Goal: Information Seeking & Learning: Understand process/instructions

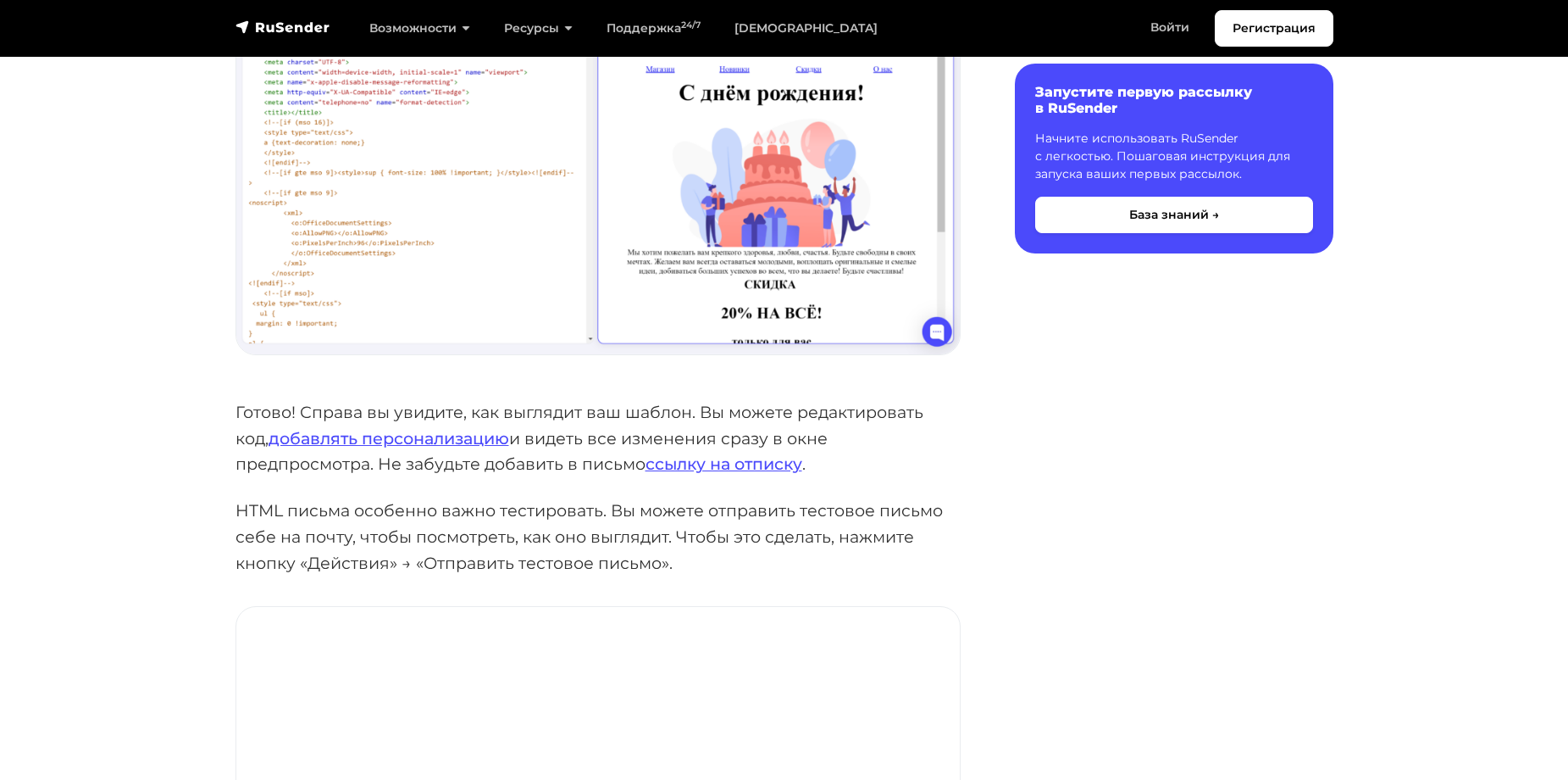
scroll to position [1102, 0]
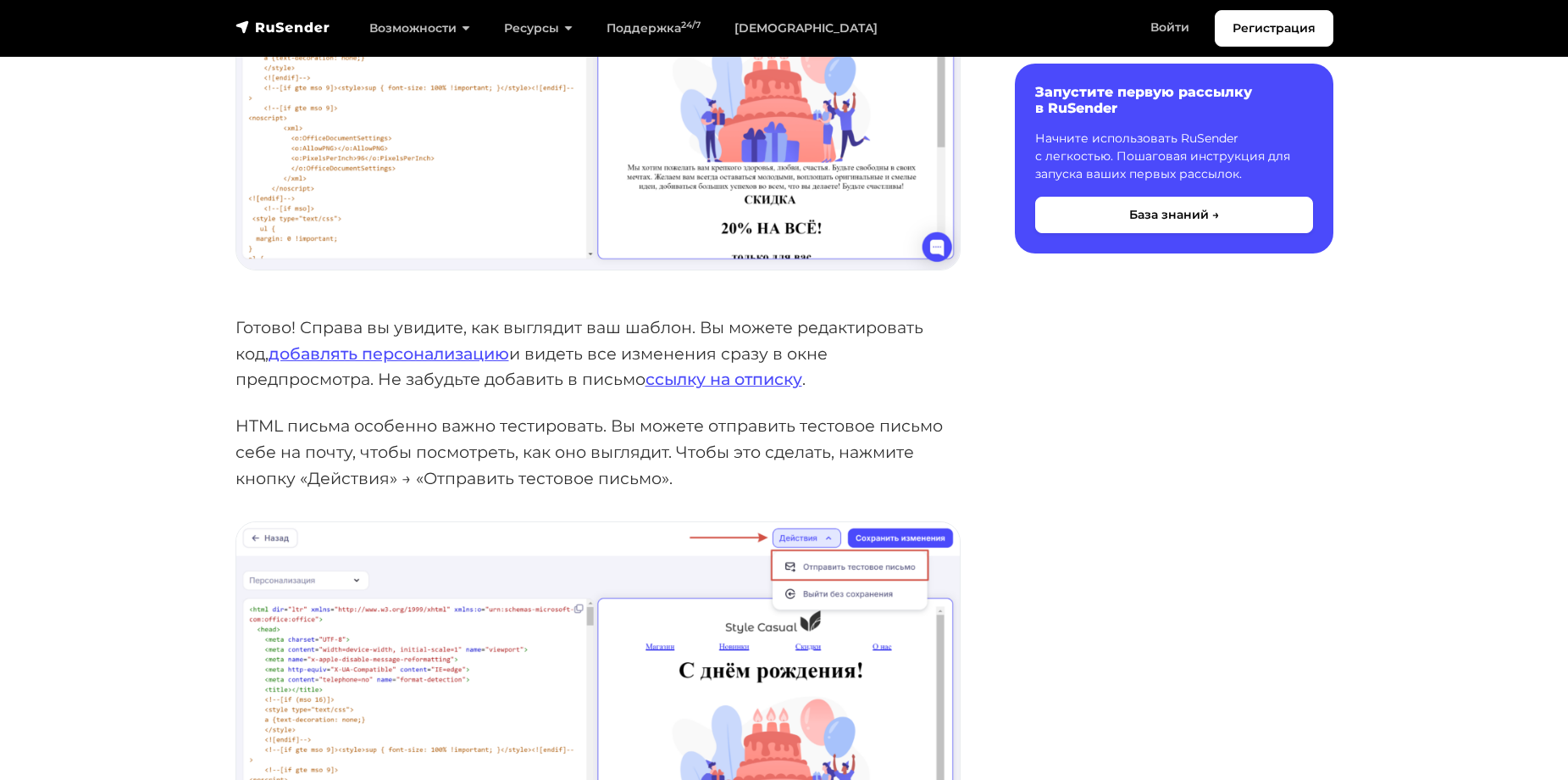
click at [693, 316] on p "Готово! Справа вы увидите, как выглядит ваш шаблон. Вы можете редактировать код…" at bounding box center [598, 354] width 726 height 78
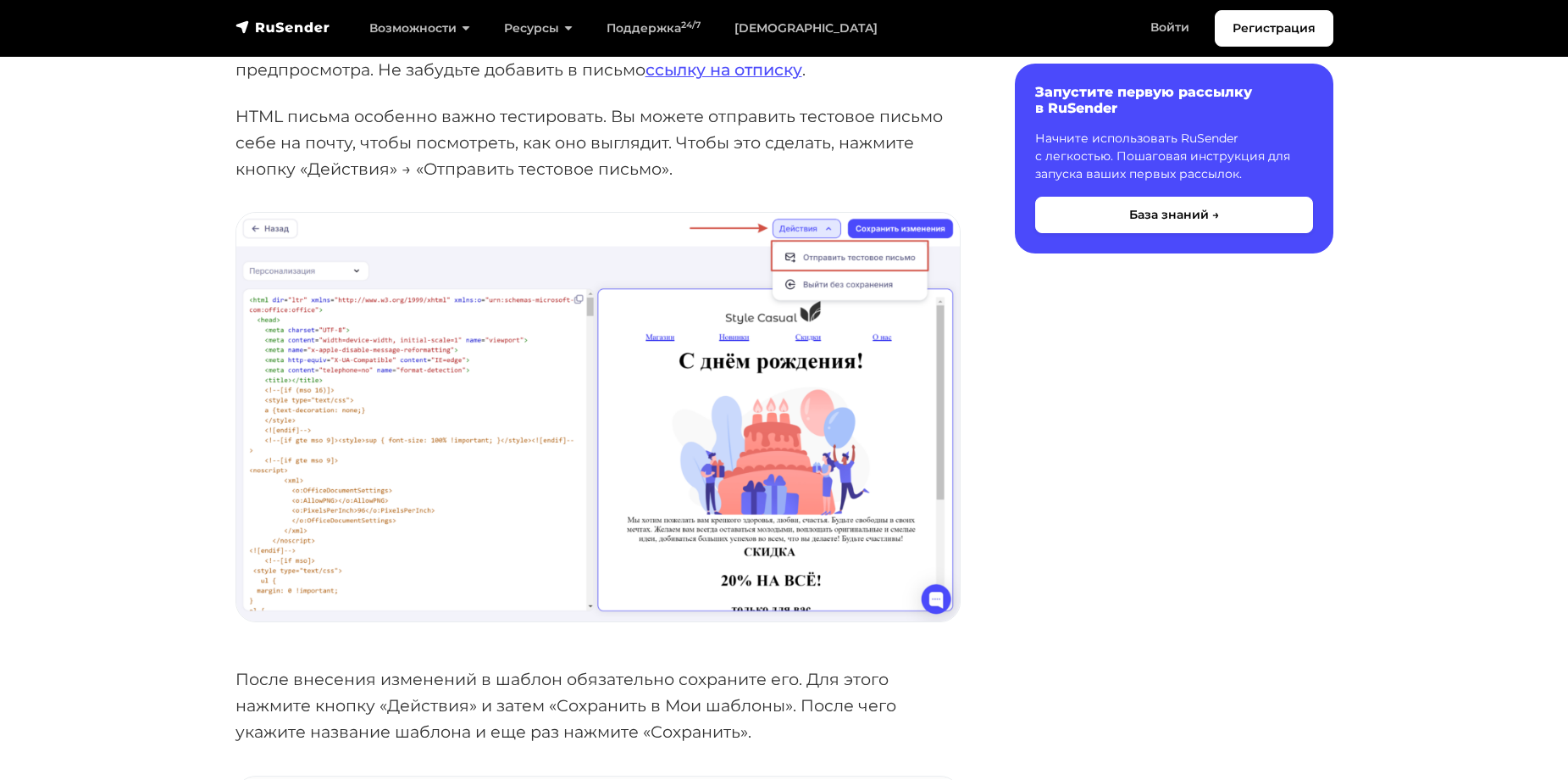
scroll to position [1441, 0]
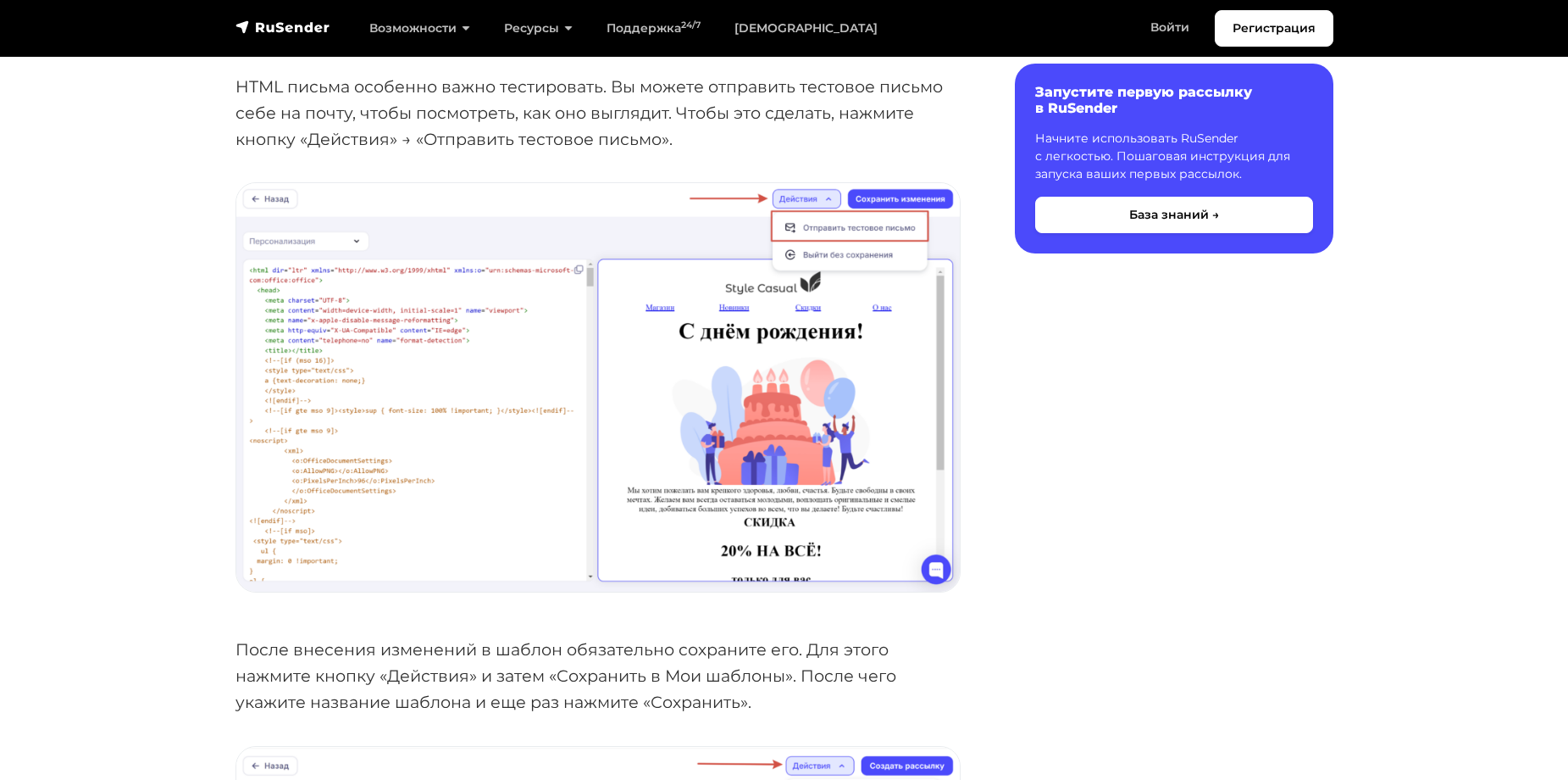
click at [580, 112] on p "HTML письма особенно важно тестировать. Вы можете отправить тестовое письмо себ…" at bounding box center [598, 113] width 726 height 78
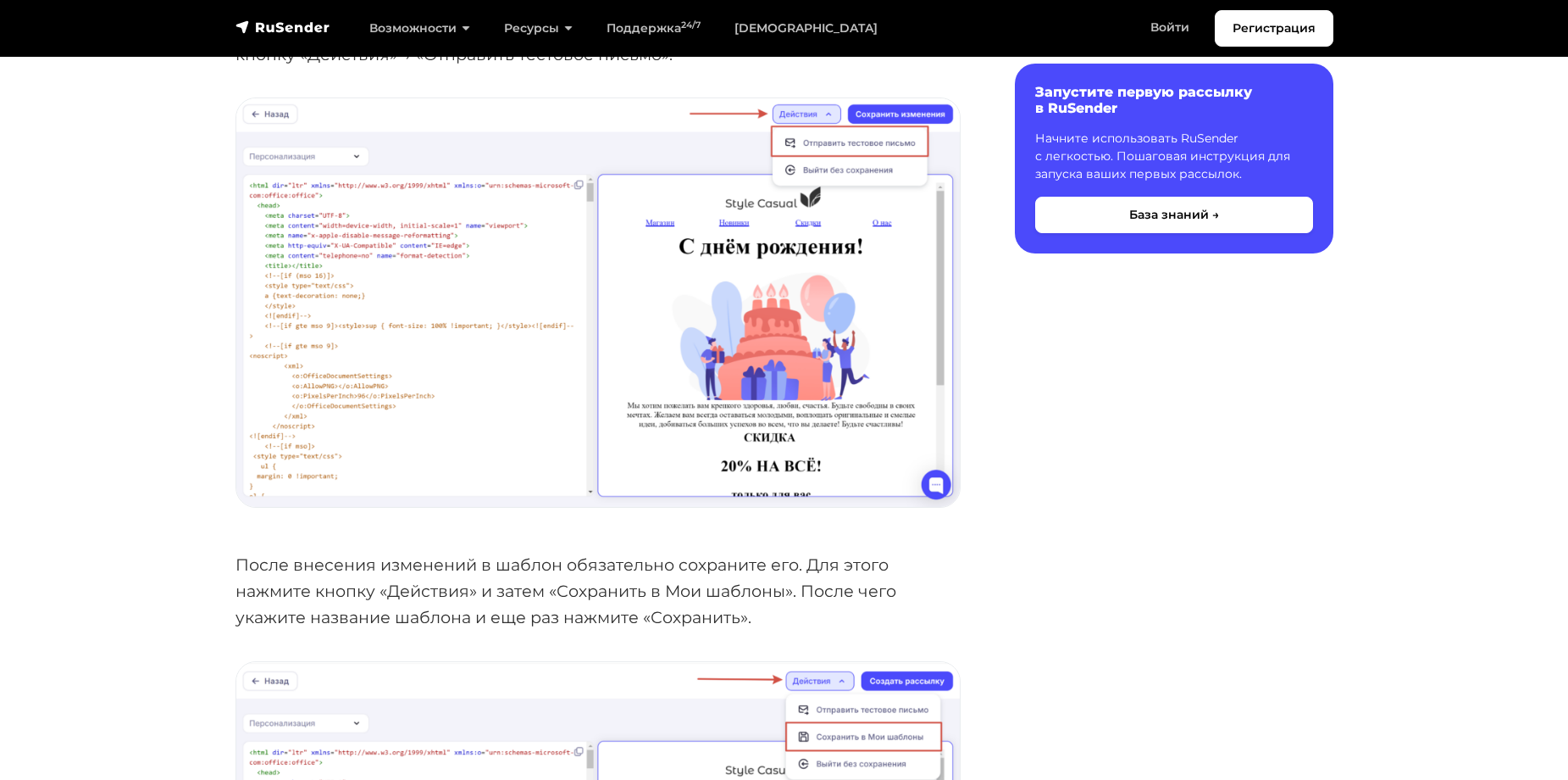
click at [1043, 358] on div "Содержание Запустите первую рассылку в RuSender Начните использовать RuSender с…" at bounding box center [1157, 568] width 372 height 3660
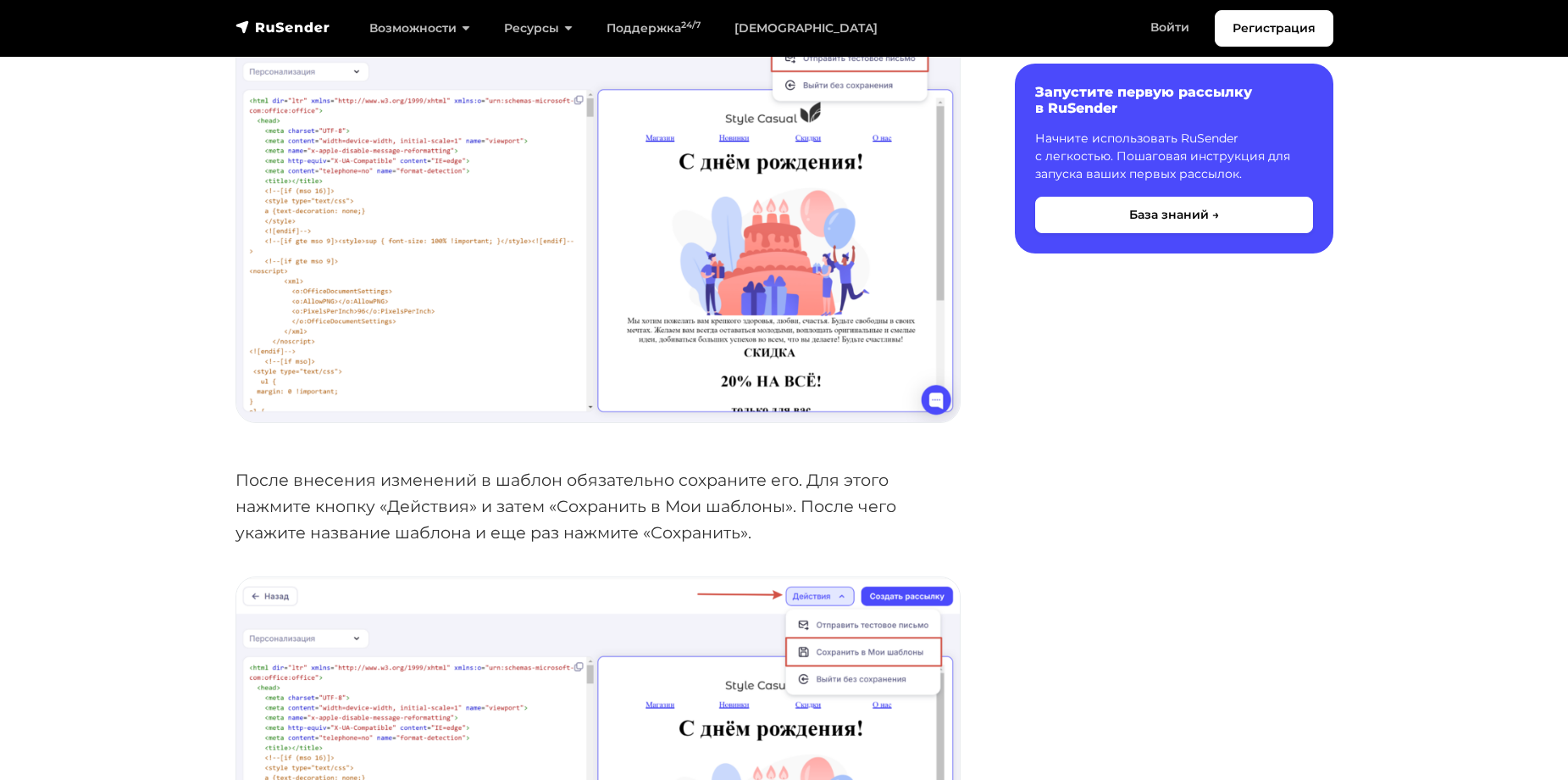
scroll to position [1696, 0]
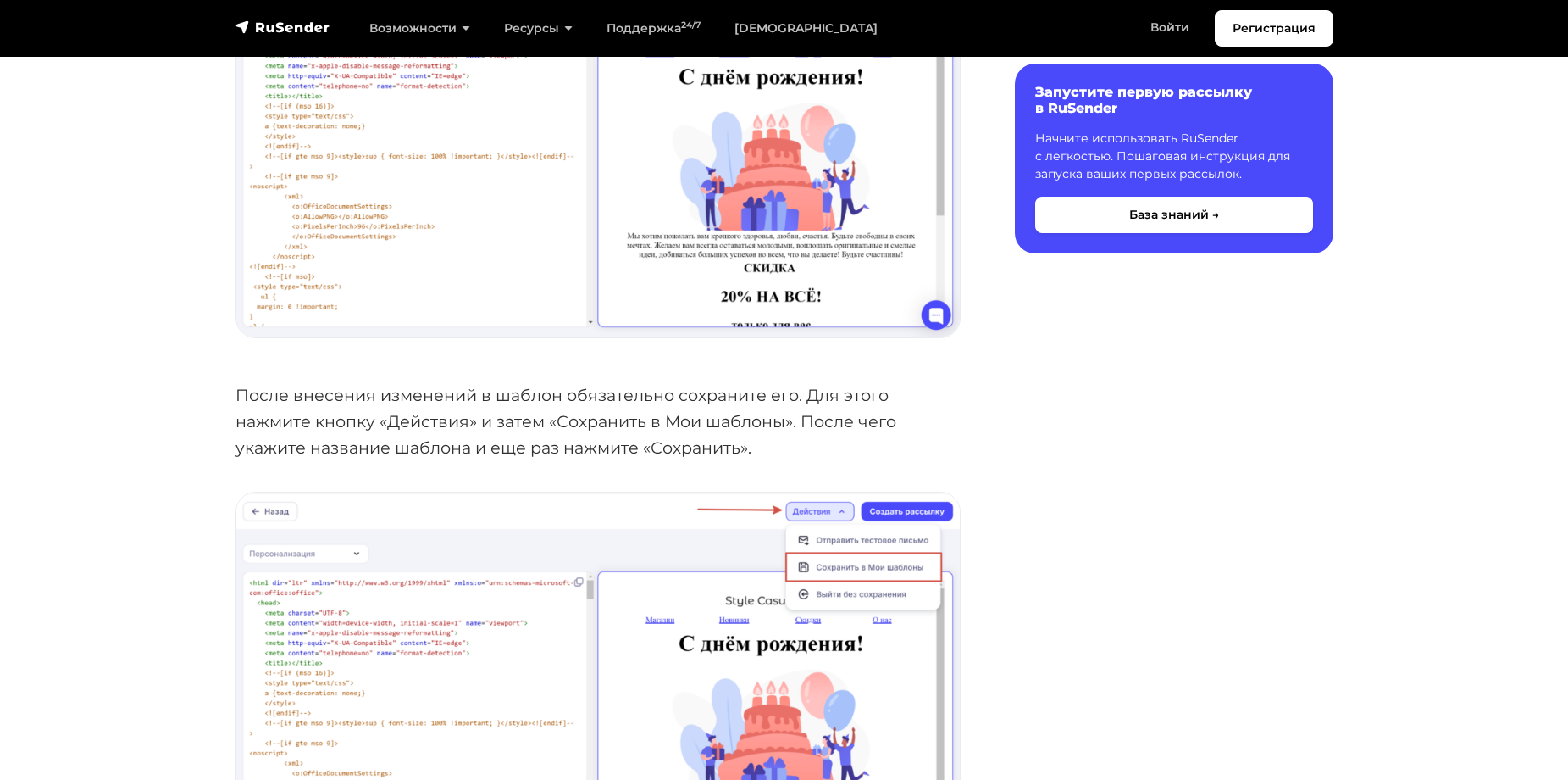
click at [1093, 419] on div "Содержание Запустите первую рассылку в RuSender Начните использовать RuSender с…" at bounding box center [1157, 398] width 372 height 3660
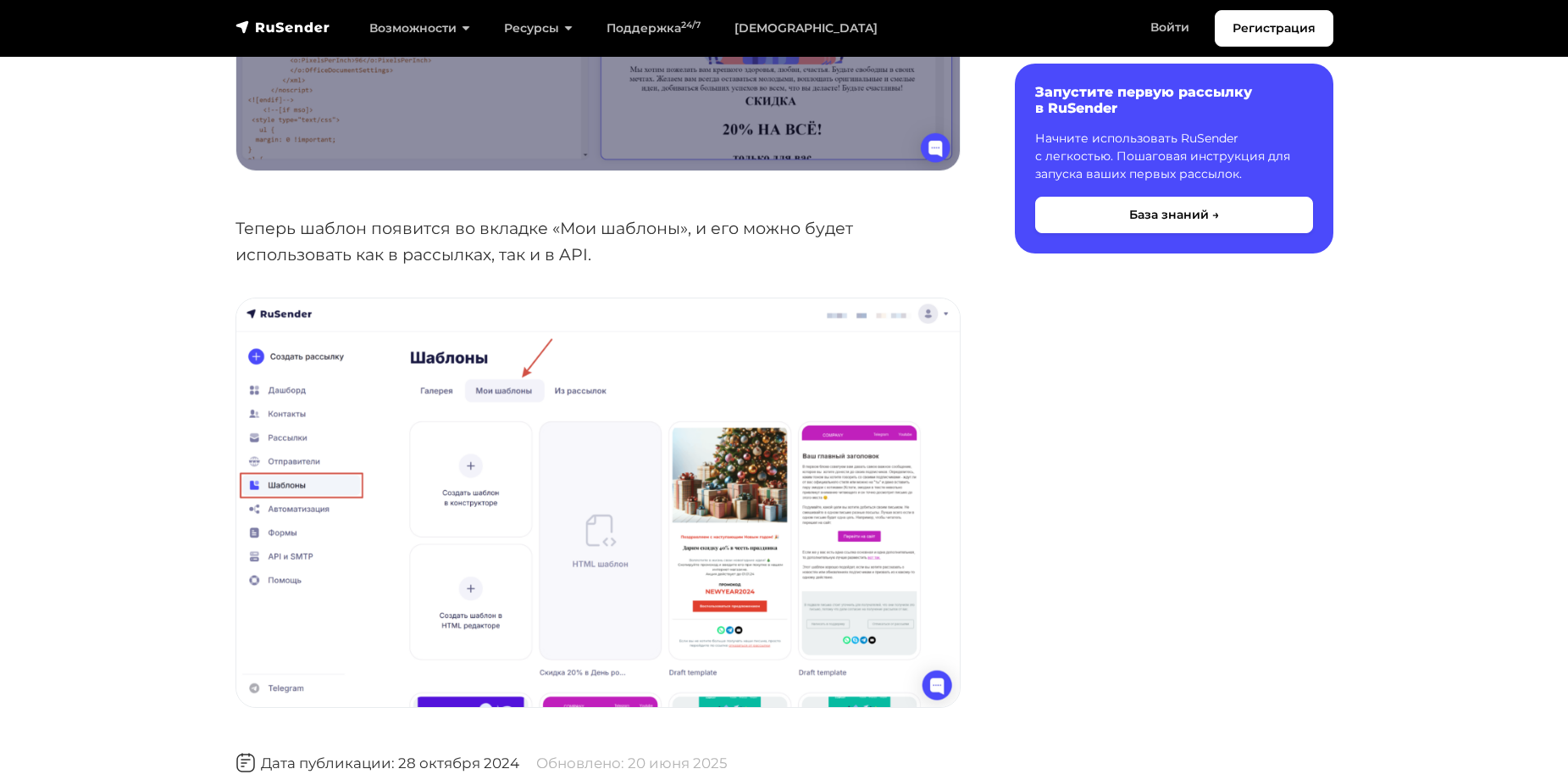
scroll to position [2797, 0]
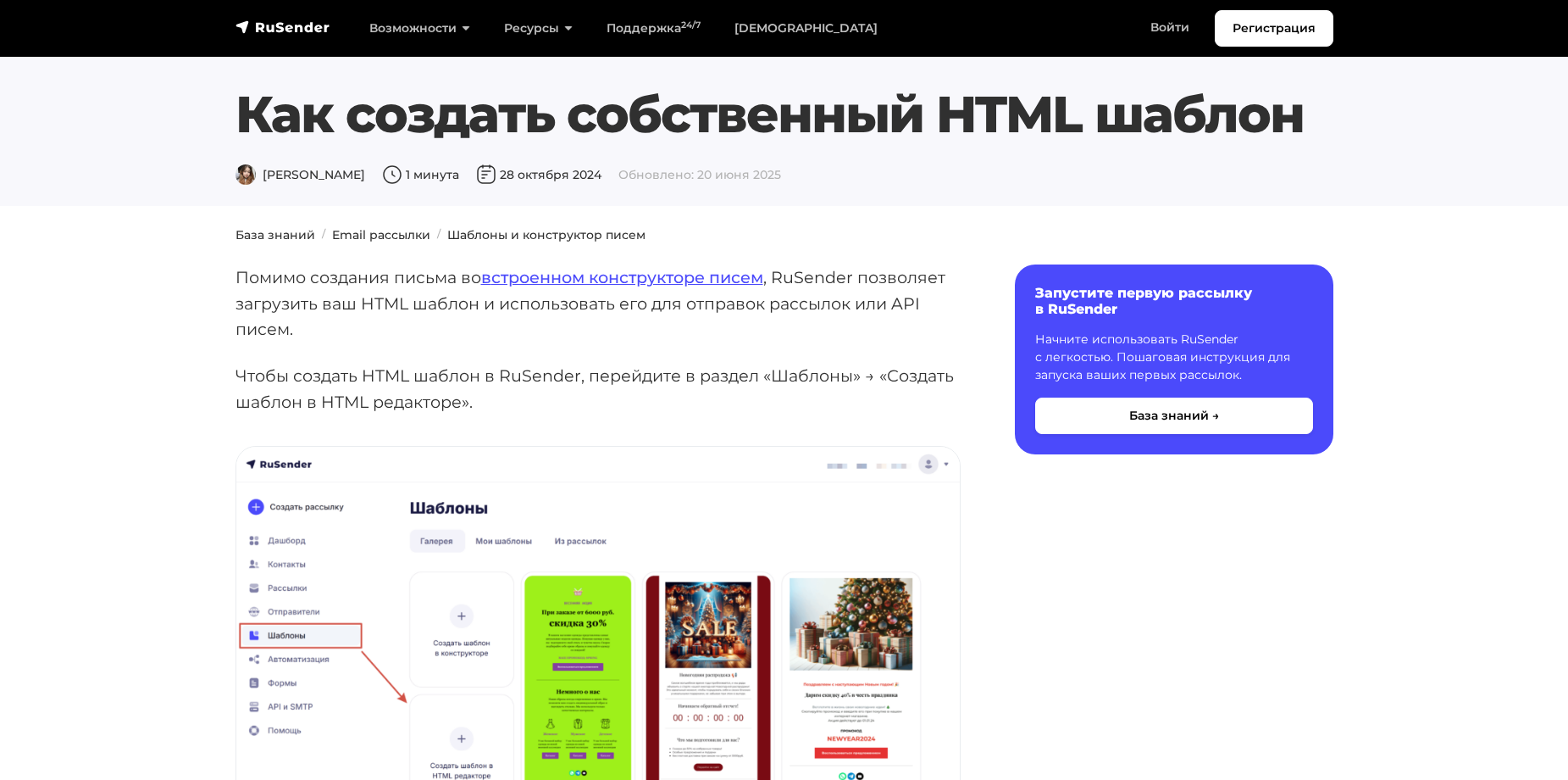
drag, startPoint x: 1255, startPoint y: 624, endPoint x: 1264, endPoint y: 545, distance: 79.5
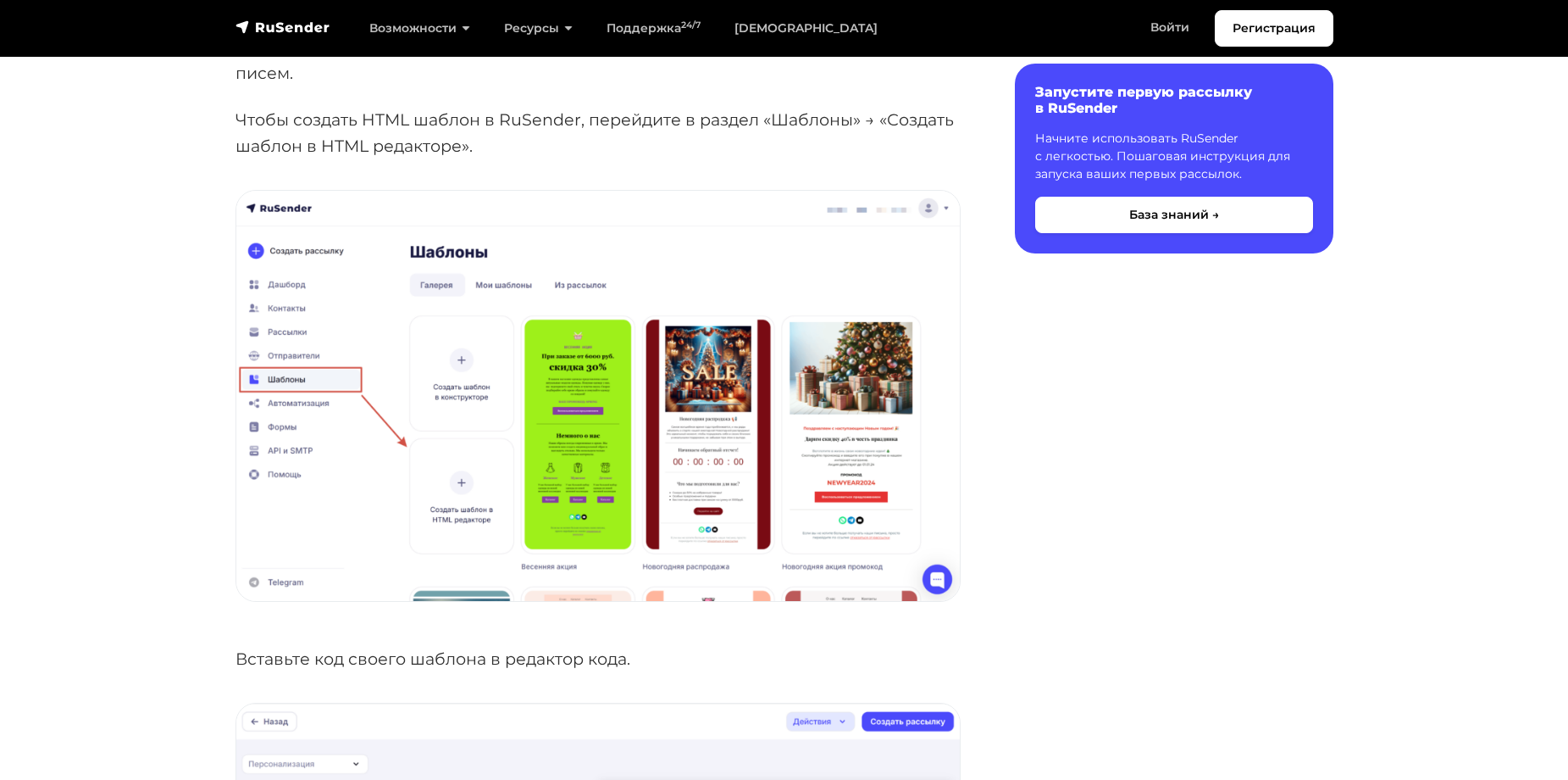
scroll to position [508, 0]
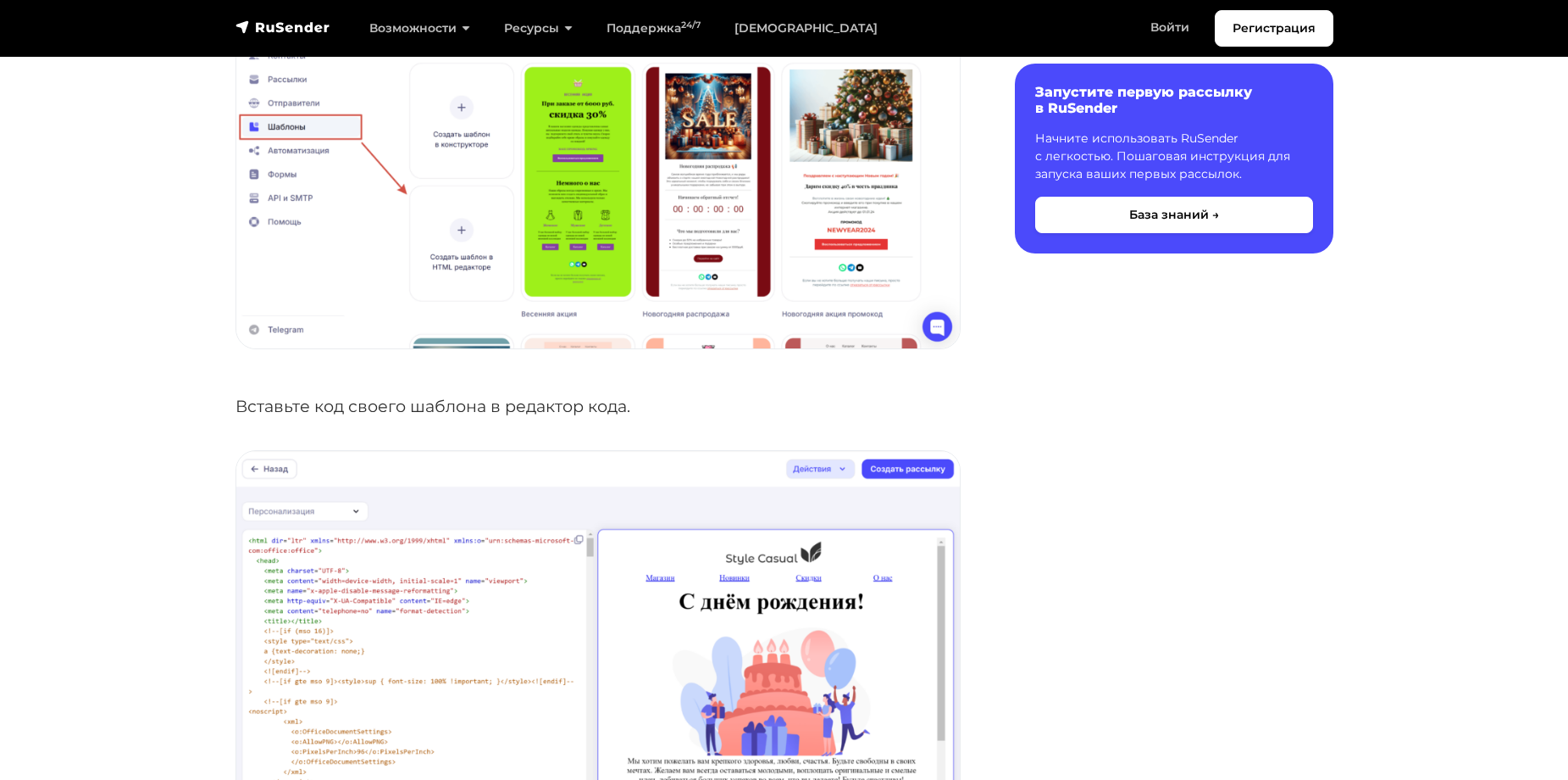
drag, startPoint x: 1431, startPoint y: 283, endPoint x: 1417, endPoint y: 220, distance: 64.5
